Goal: Find contact information

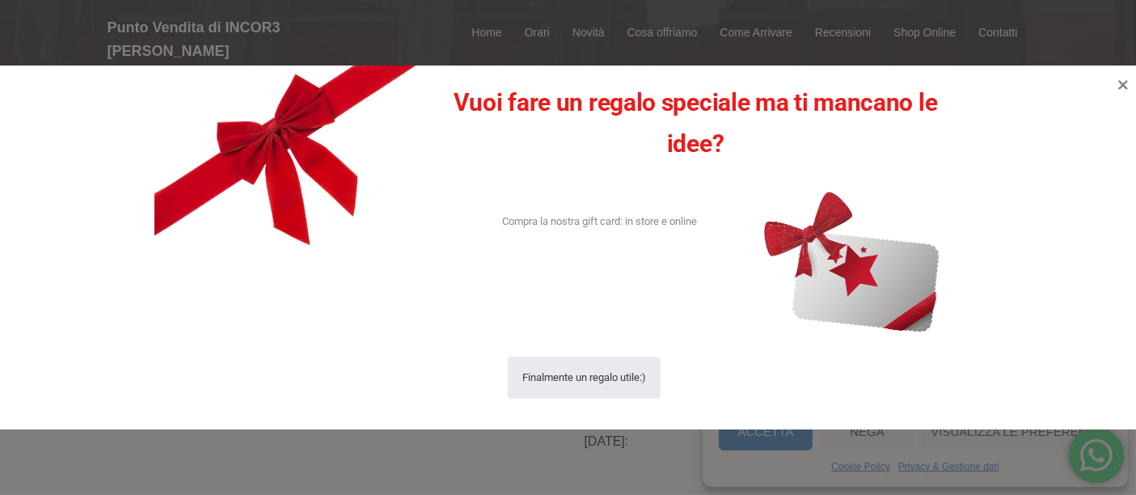
scroll to position [359, 0]
click at [1124, 79] on icon at bounding box center [1124, 85] width 22 height 22
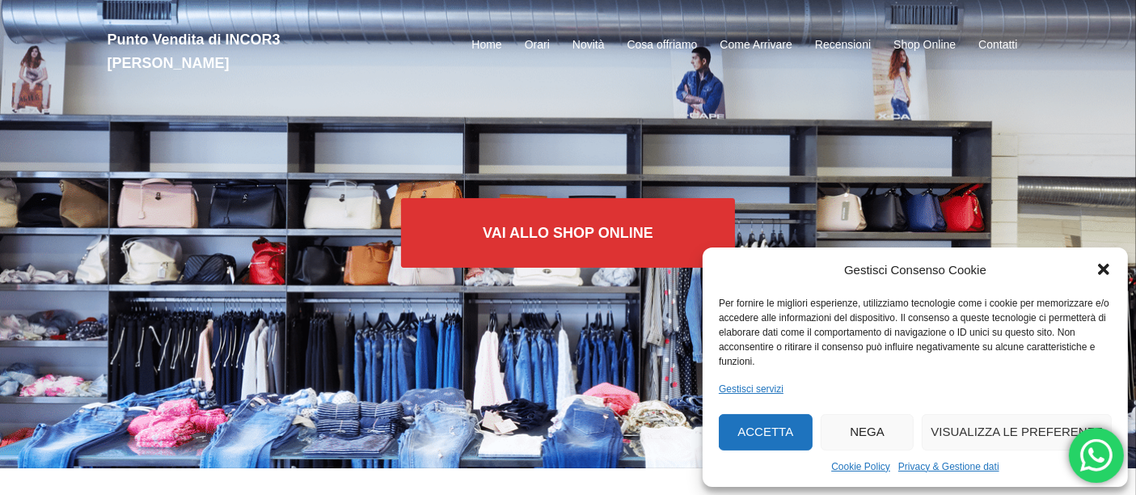
scroll to position [0, 0]
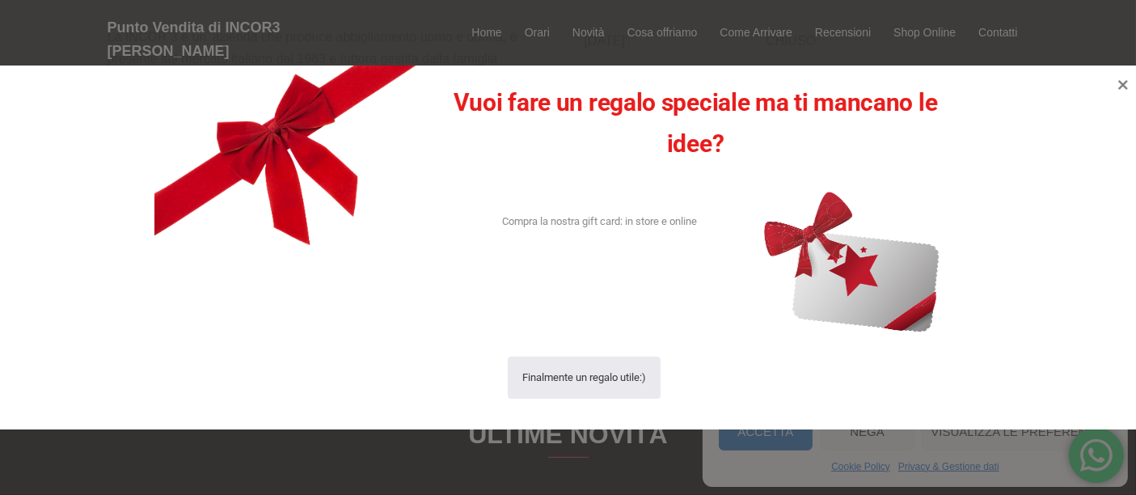
scroll to position [718, 0]
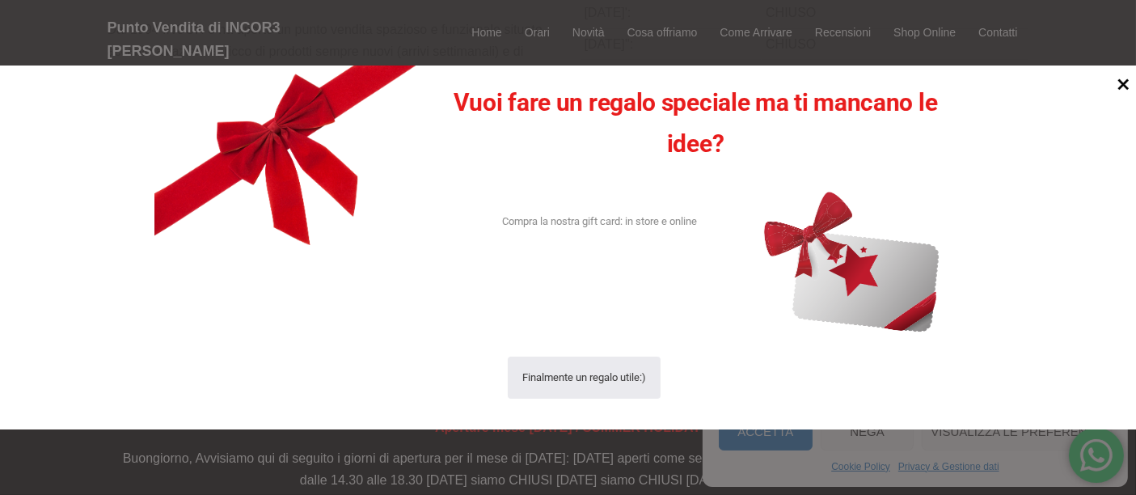
click at [1121, 87] on icon at bounding box center [1123, 84] width 11 height 11
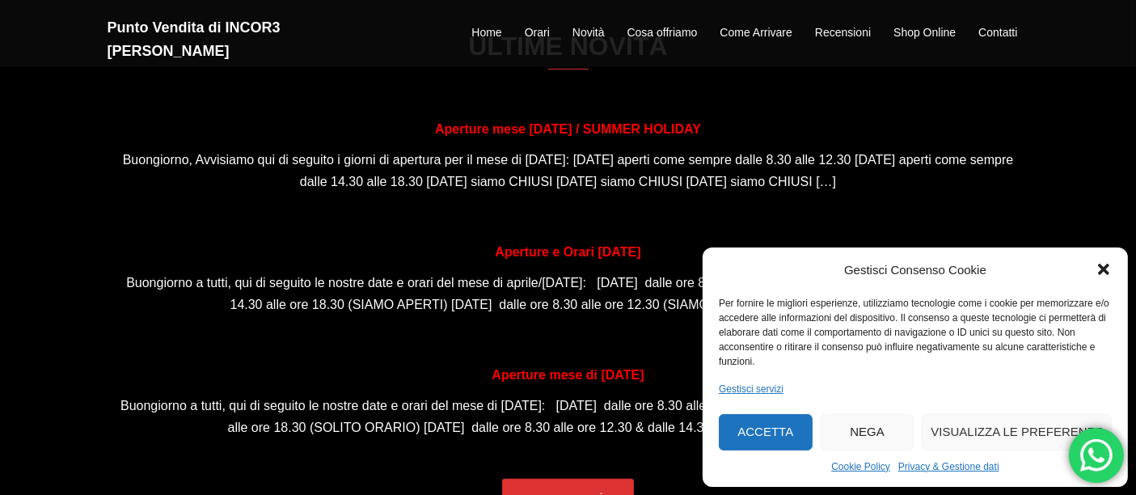
scroll to position [988, 0]
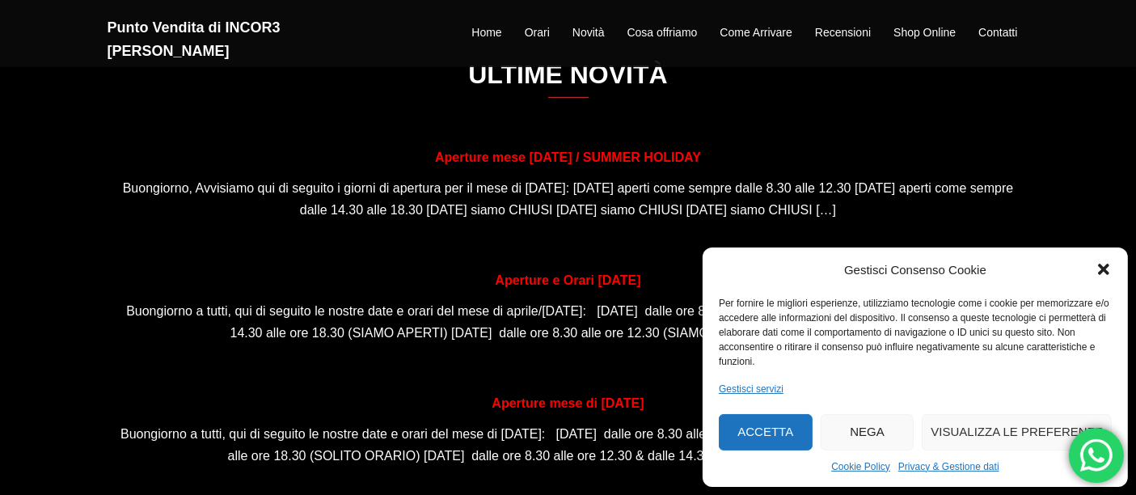
click at [1096, 273] on icon "Chiudi la finestra di dialogo" at bounding box center [1104, 269] width 16 height 16
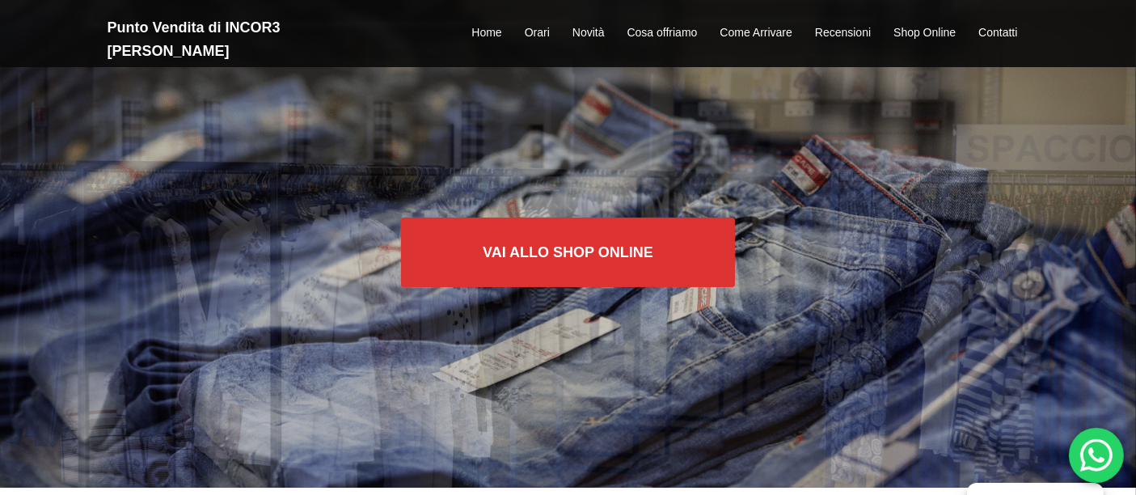
scroll to position [0, 0]
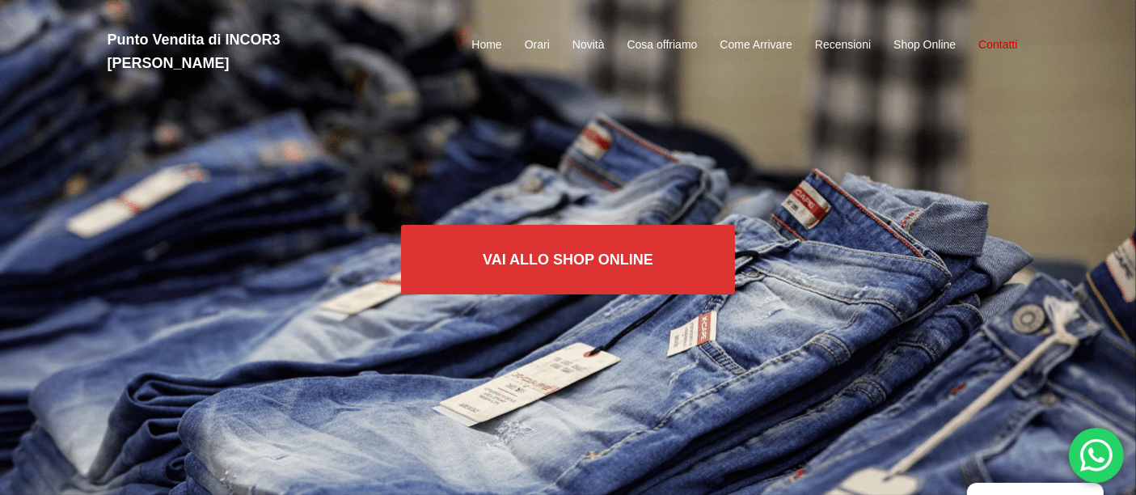
click at [1003, 36] on link "Contatti" at bounding box center [997, 45] width 39 height 19
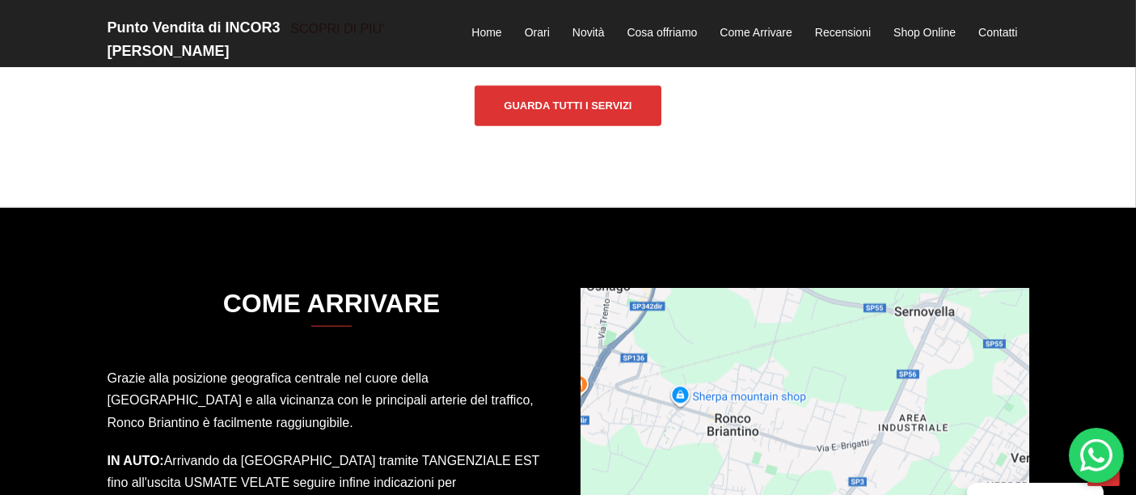
scroll to position [2163, 0]
